Goal: Task Accomplishment & Management: Use online tool/utility

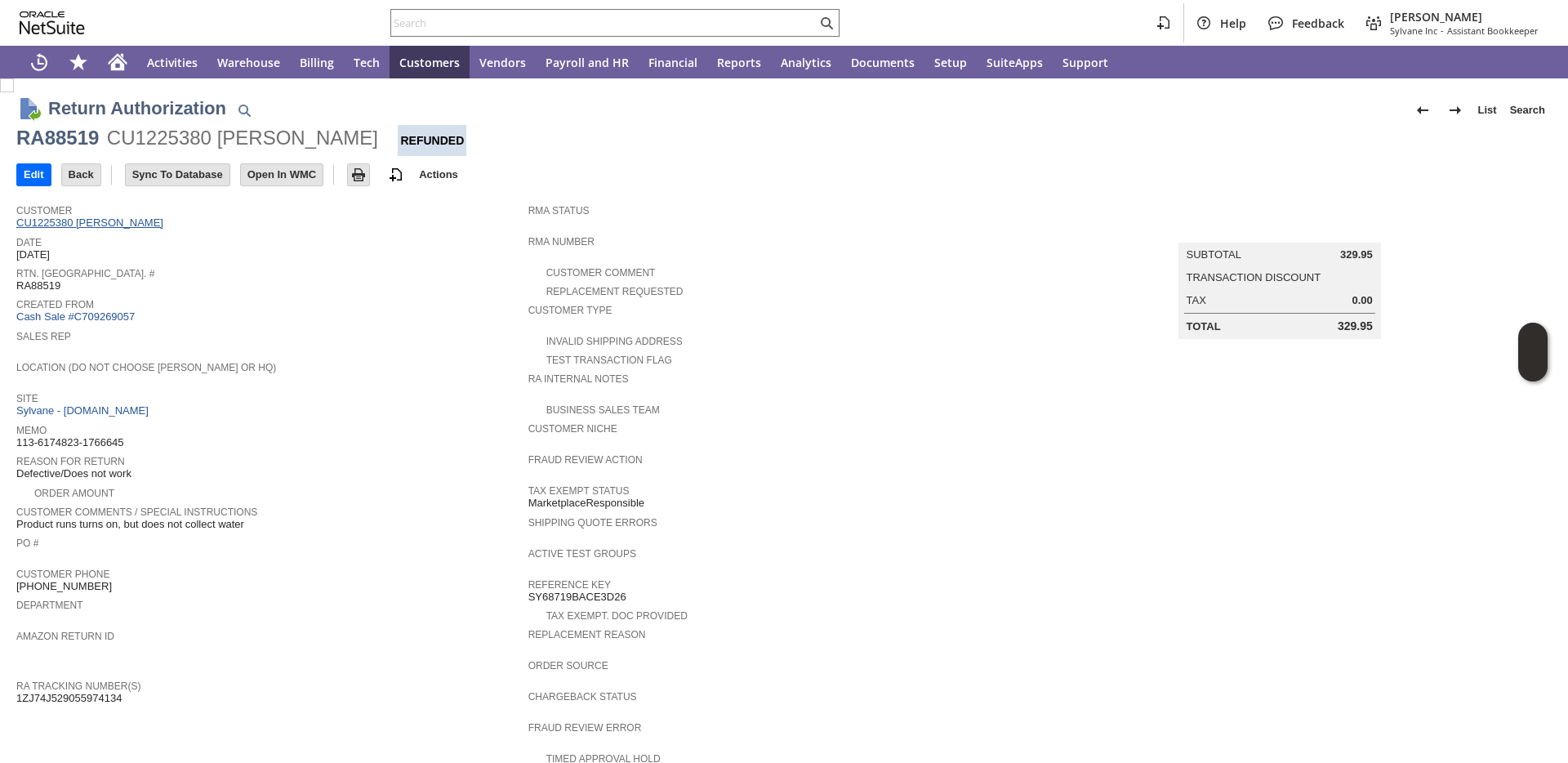
click at [104, 221] on link "CU1225380 Kurt Customer" at bounding box center [92, 223] width 151 height 12
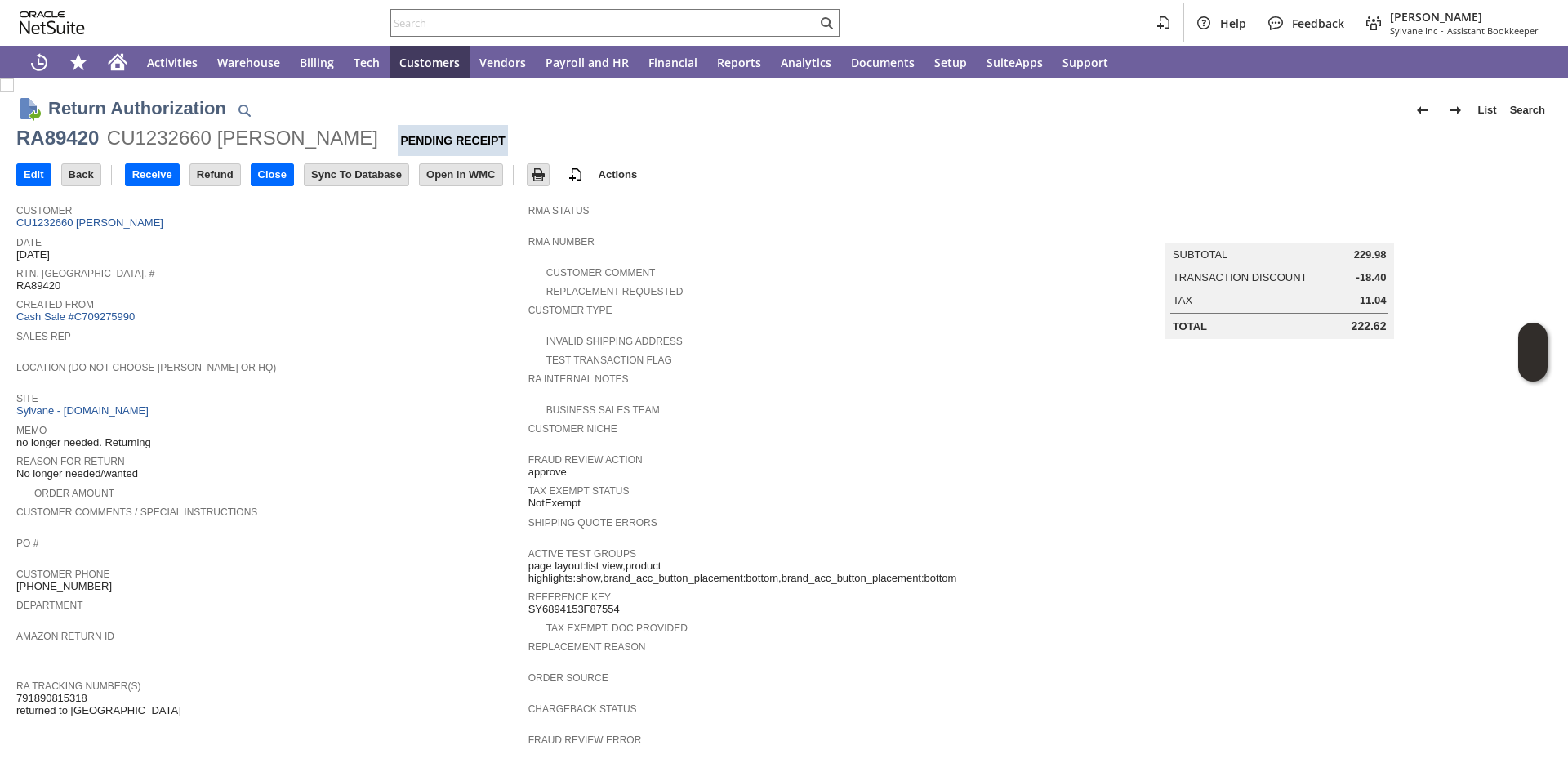
click at [401, 524] on div "Customer Comments / Special Instructions" at bounding box center [268, 516] width 504 height 29
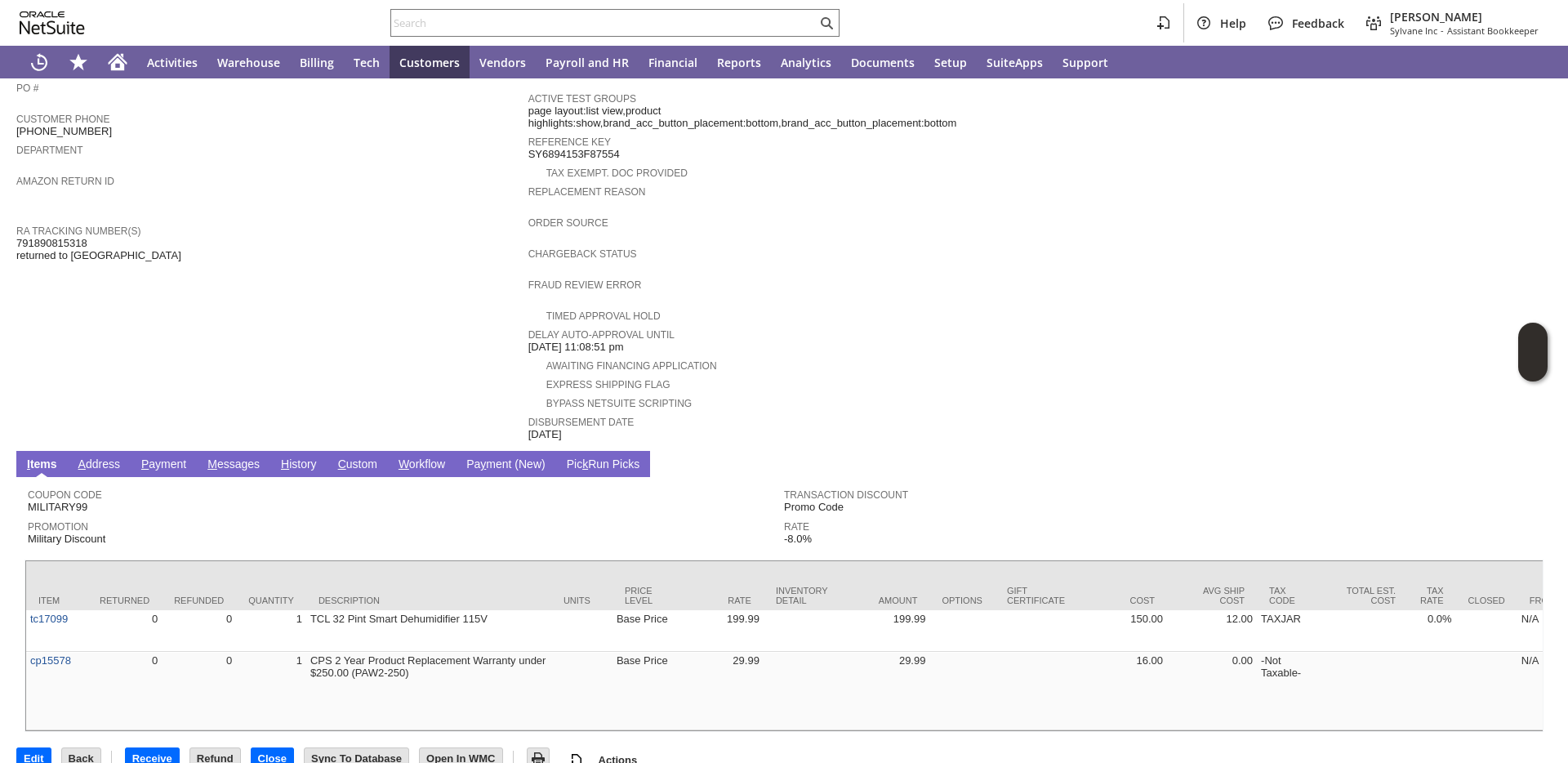
scroll to position [505, 0]
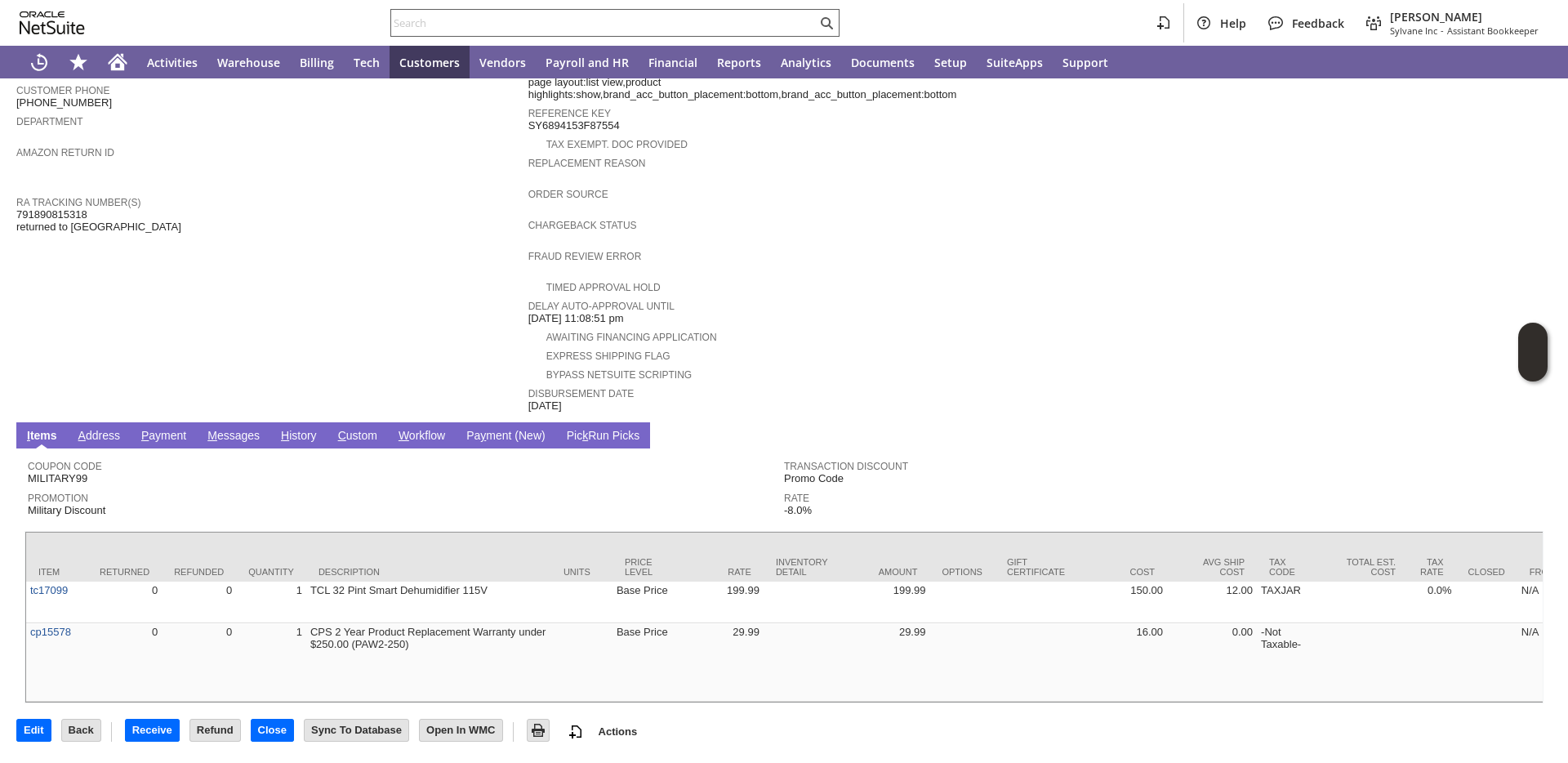
click at [441, 22] on input "text" at bounding box center [604, 23] width 425 height 20
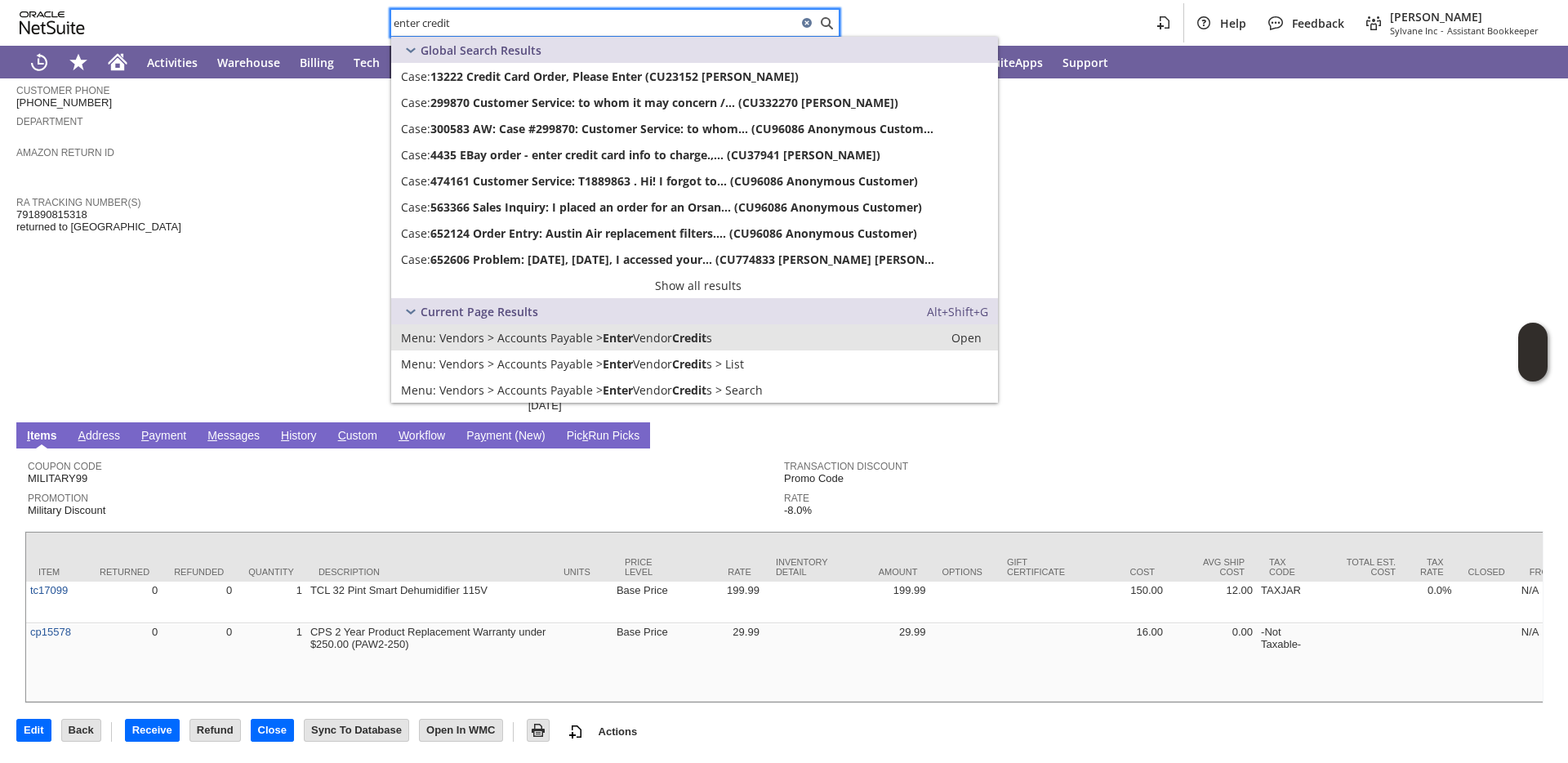
type input "enter credit"
click at [505, 337] on span "Vendors > Accounts Payable >" at bounding box center [521, 337] width 164 height 15
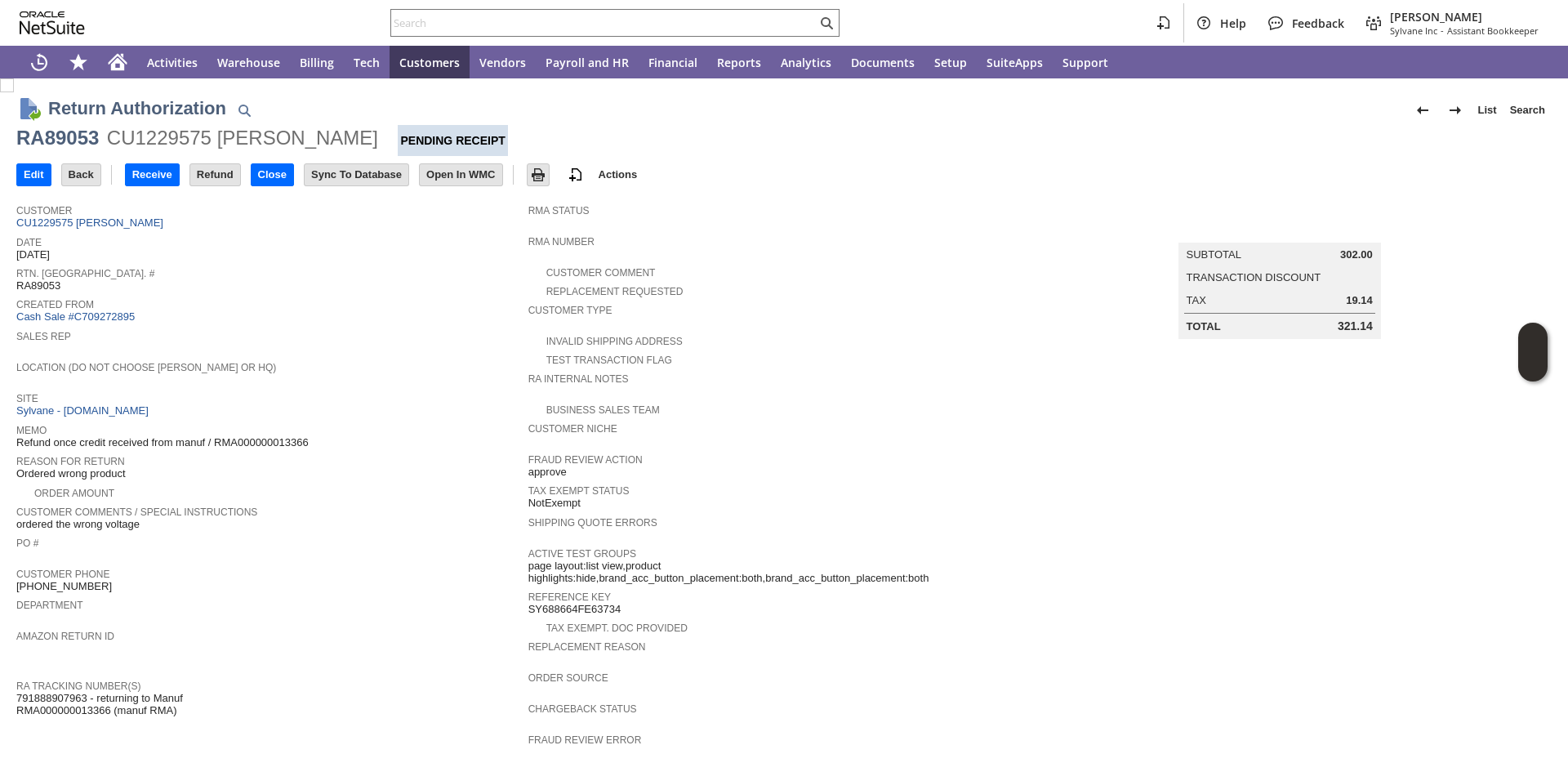
click at [75, 136] on div "RA89053" at bounding box center [57, 137] width 83 height 26
copy div "RA89053"
click at [554, 24] on input "text" at bounding box center [604, 23] width 425 height 20
paste input "RA89053"
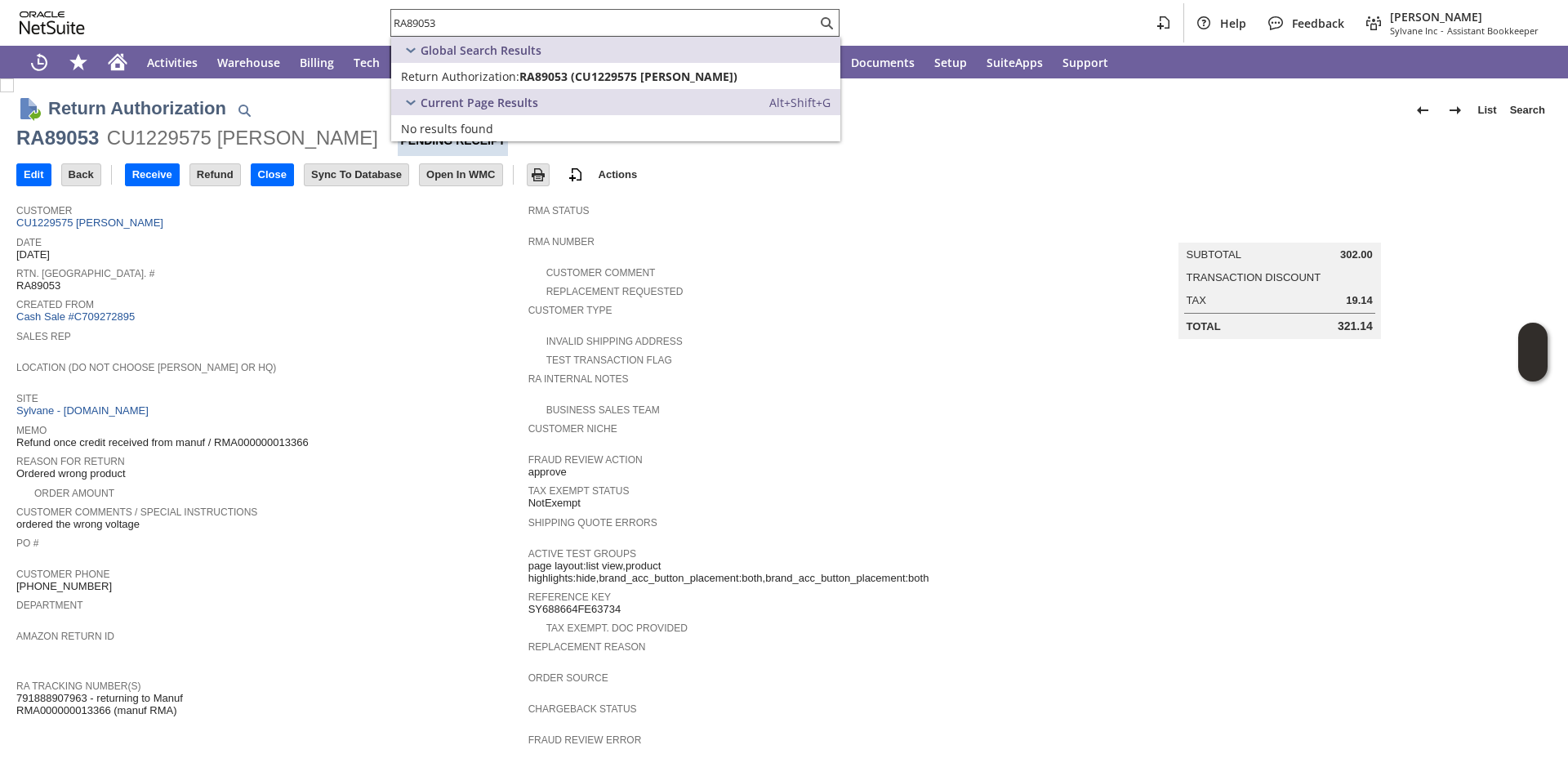
click at [606, 28] on input "RA89053" at bounding box center [604, 23] width 425 height 20
click at [606, 28] on input "RA89053" at bounding box center [594, 23] width 406 height 20
paste input "P218777"
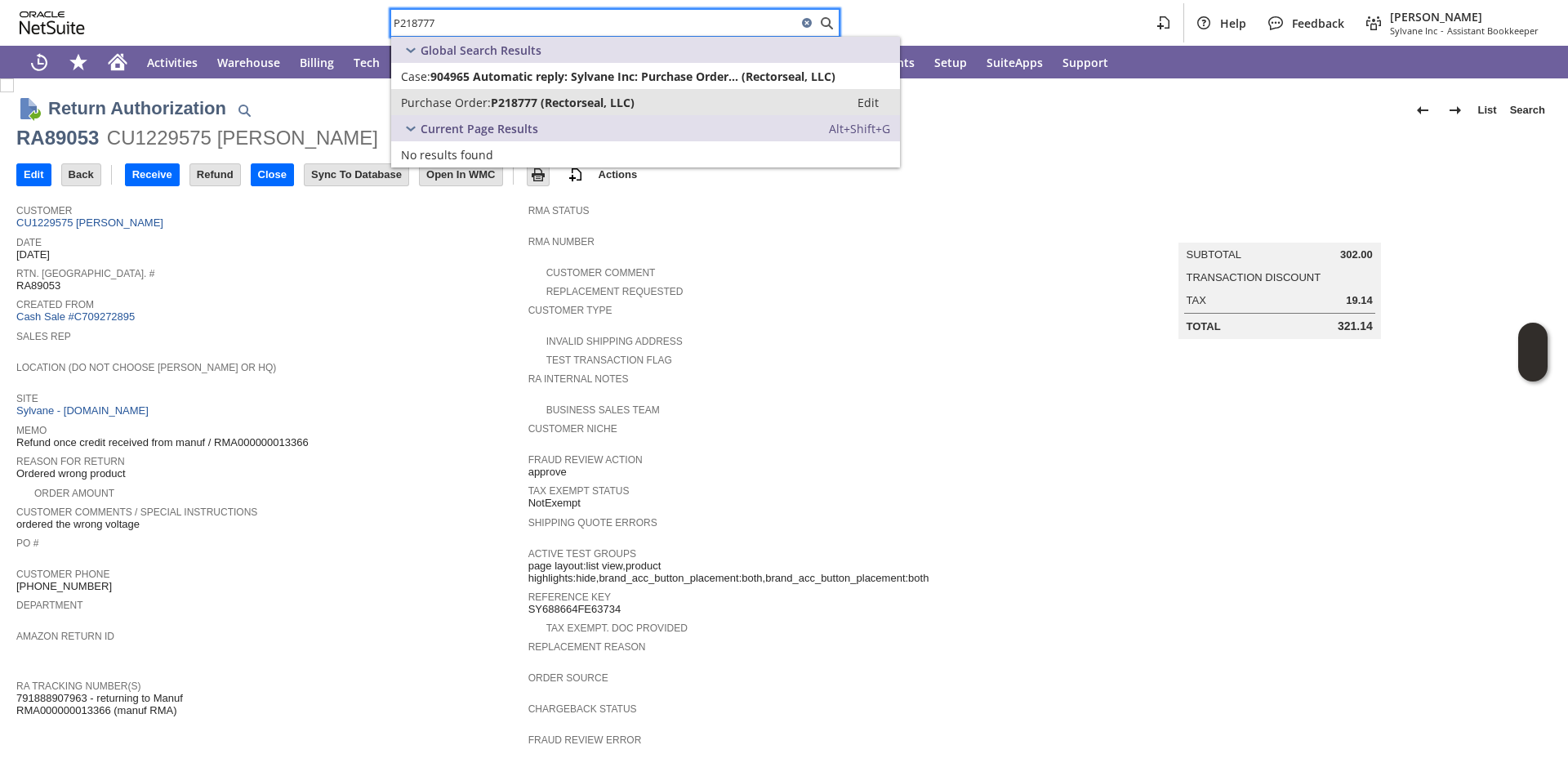
type input "P218777"
click at [572, 95] on span "P218777 (Rectorseal, LLC)" at bounding box center [563, 101] width 144 height 15
